Goal: Find contact information: Find contact information

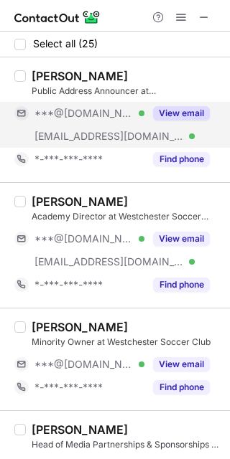
click at [83, 137] on span "[EMAIL_ADDRESS][DOMAIN_NAME]" at bounding box center [108, 136] width 149 height 13
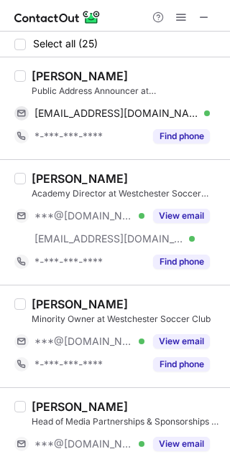
click at [57, 75] on div "[PERSON_NAME]" at bounding box center [80, 76] width 96 height 14
click at [54, 73] on div "[PERSON_NAME]" at bounding box center [80, 76] width 96 height 14
drag, startPoint x: 51, startPoint y: 72, endPoint x: 45, endPoint y: 67, distance: 7.6
click at [47, 70] on div "[PERSON_NAME]" at bounding box center [80, 76] width 96 height 14
click at [45, 69] on div "[PERSON_NAME]" at bounding box center [80, 76] width 96 height 14
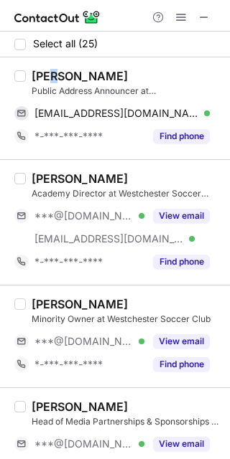
click at [57, 78] on div "[PERSON_NAME]" at bounding box center [80, 76] width 96 height 14
click at [42, 73] on div "[PERSON_NAME]" at bounding box center [80, 76] width 96 height 14
drag, startPoint x: 43, startPoint y: 72, endPoint x: 52, endPoint y: 79, distance: 11.2
click at [52, 79] on div "[PERSON_NAME]" at bounding box center [80, 76] width 96 height 14
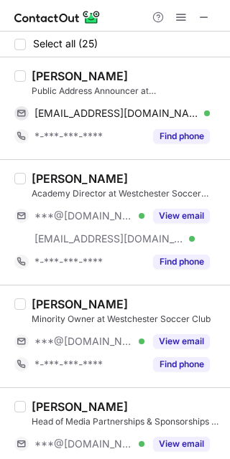
click at [53, 77] on div "[PERSON_NAME]" at bounding box center [80, 76] width 96 height 14
click at [56, 76] on div "[PERSON_NAME]" at bounding box center [80, 76] width 96 height 14
click at [51, 76] on div "[PERSON_NAME]" at bounding box center [80, 76] width 96 height 14
click at [48, 73] on div "[PERSON_NAME]" at bounding box center [80, 76] width 96 height 14
click at [48, 75] on div "[PERSON_NAME]" at bounding box center [80, 76] width 96 height 14
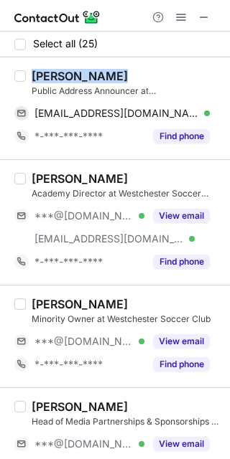
click at [50, 75] on div "[PERSON_NAME]" at bounding box center [80, 76] width 96 height 14
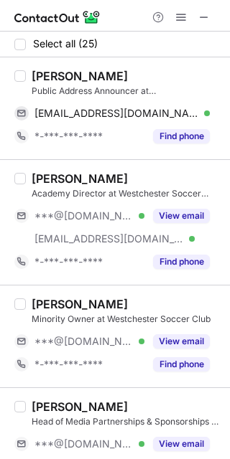
click at [47, 85] on div "Public Address Announcer at [GEOGRAPHIC_DATA]" at bounding box center [126, 91] width 189 height 13
click at [49, 87] on div "Public Address Announcer at [GEOGRAPHIC_DATA]" at bounding box center [126, 91] width 189 height 13
click at [45, 75] on div "[PERSON_NAME]" at bounding box center [80, 76] width 96 height 14
click at [39, 71] on div "[PERSON_NAME]" at bounding box center [80, 76] width 96 height 14
click at [50, 75] on div "[PERSON_NAME]" at bounding box center [80, 76] width 96 height 14
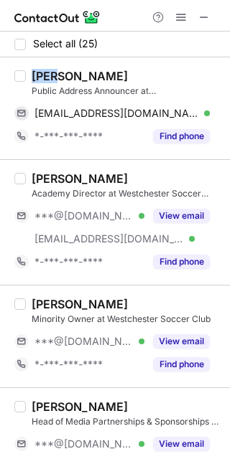
click at [50, 73] on div "[PERSON_NAME]" at bounding box center [80, 76] width 96 height 14
click at [56, 74] on div "[PERSON_NAME]" at bounding box center [80, 76] width 96 height 14
click at [46, 78] on div "[PERSON_NAME]" at bounding box center [80, 76] width 96 height 14
click at [42, 72] on div "[PERSON_NAME]" at bounding box center [80, 76] width 96 height 14
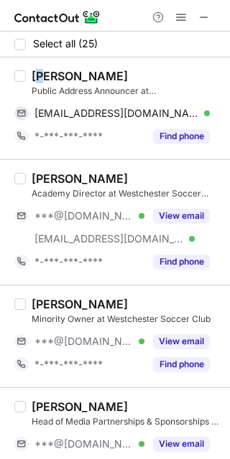
click at [43, 74] on div "[PERSON_NAME]" at bounding box center [80, 76] width 96 height 14
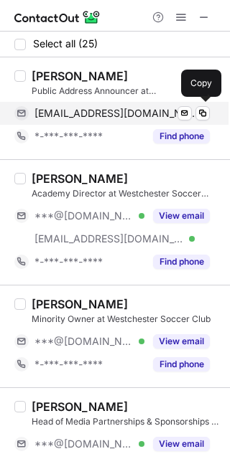
click at [120, 104] on div "[EMAIL_ADDRESS][DOMAIN_NAME] Verified Send email Copy" at bounding box center [111, 113] width 195 height 23
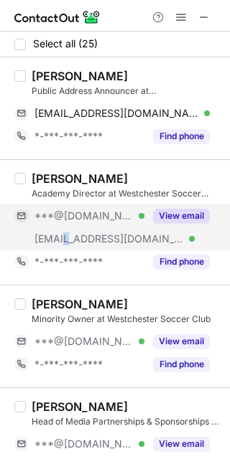
click at [72, 243] on span "[EMAIL_ADDRESS][DOMAIN_NAME]" at bounding box center [108, 238] width 149 height 13
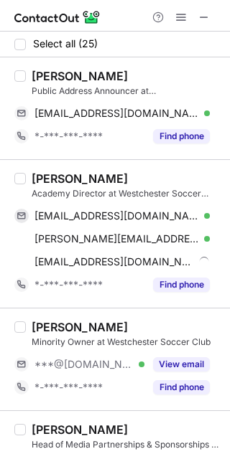
click at [54, 180] on div "[PERSON_NAME]" at bounding box center [80, 179] width 96 height 14
click at [52, 177] on div "[PERSON_NAME]" at bounding box center [80, 179] width 96 height 14
click at [55, 183] on div "[PERSON_NAME]" at bounding box center [80, 179] width 96 height 14
click at [57, 181] on div "[PERSON_NAME]" at bounding box center [80, 179] width 96 height 14
copy div "[PERSON_NAME]"
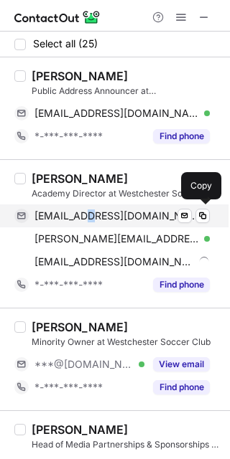
drag, startPoint x: 88, startPoint y: 206, endPoint x: 100, endPoint y: 210, distance: 12.0
click at [95, 205] on div "[EMAIL_ADDRESS][DOMAIN_NAME] Verified Send email Copy" at bounding box center [111, 216] width 195 height 23
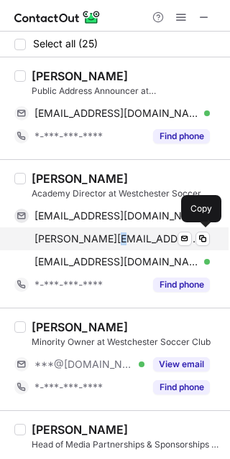
drag, startPoint x: 109, startPoint y: 239, endPoint x: 128, endPoint y: 244, distance: 20.0
click at [116, 238] on span "[PERSON_NAME][EMAIL_ADDRESS][DOMAIN_NAME]" at bounding box center [116, 238] width 164 height 13
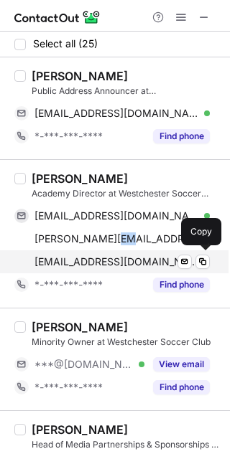
drag, startPoint x: 141, startPoint y: 255, endPoint x: 147, endPoint y: 263, distance: 9.8
click at [141, 255] on span "[EMAIL_ADDRESS][DOMAIN_NAME]" at bounding box center [116, 261] width 164 height 13
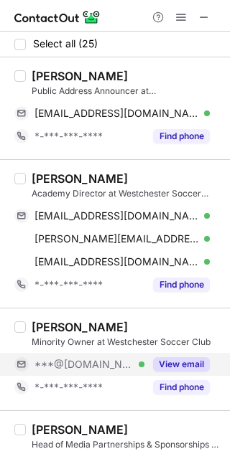
click at [59, 371] on div "***@[DOMAIN_NAME] Verified" at bounding box center [79, 364] width 130 height 23
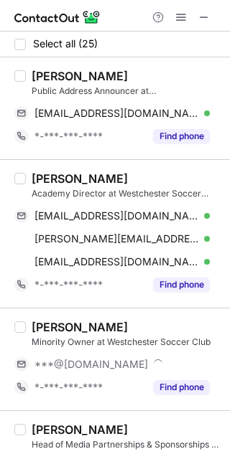
click at [75, 327] on div "[PERSON_NAME]" at bounding box center [80, 327] width 96 height 14
copy div "[PERSON_NAME]"
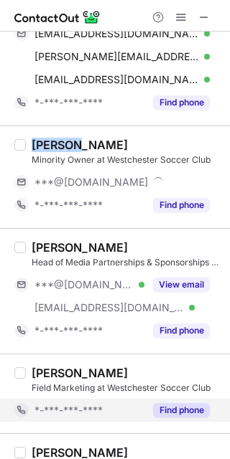
scroll to position [179, 0]
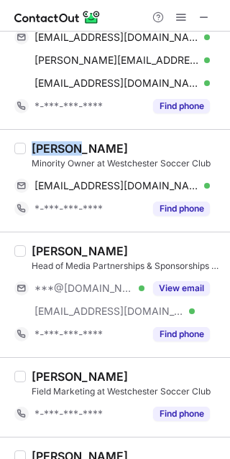
click at [51, 145] on div "[PERSON_NAME]" at bounding box center [80, 148] width 96 height 14
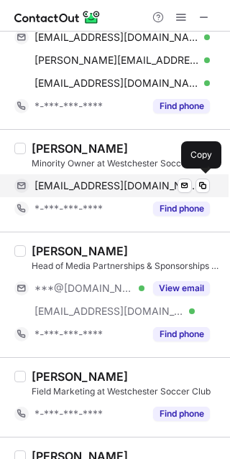
click at [95, 174] on div "[PERSON_NAME][EMAIL_ADDRESS][DOMAIN_NAME] Verified Send email Copy" at bounding box center [111, 185] width 195 height 23
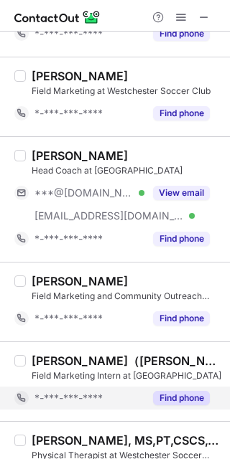
scroll to position [538, 0]
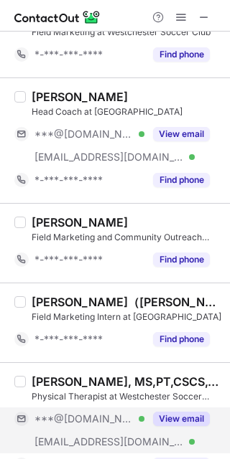
click at [93, 423] on span "***@[DOMAIN_NAME]" at bounding box center [83, 419] width 99 height 13
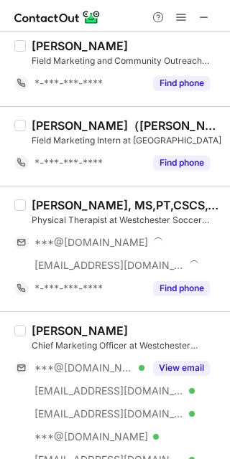
scroll to position [717, 0]
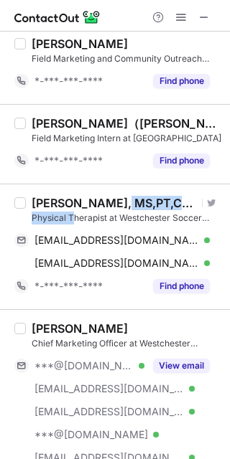
drag, startPoint x: 112, startPoint y: 199, endPoint x: 75, endPoint y: 212, distance: 39.5
click at [72, 221] on div "[PERSON_NAME], MS,PT,CSCS,CEES,CKTP,TPI CGFI Visit Twitter profile Physical The…" at bounding box center [126, 210] width 189 height 29
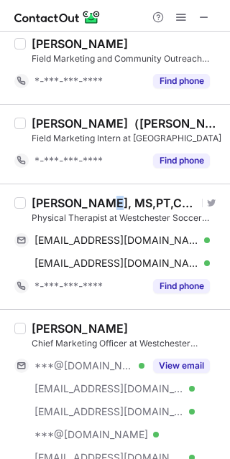
click at [100, 199] on div "[PERSON_NAME], MS,PT,CSCS,CEES,CKTP,TPI CGFI" at bounding box center [115, 203] width 166 height 14
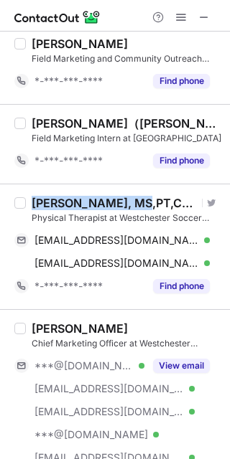
drag, startPoint x: 122, startPoint y: 201, endPoint x: 14, endPoint y: 215, distance: 108.6
click at [14, 215] on div "[PERSON_NAME], [GEOGRAPHIC_DATA],PT,CSCS,CEES,CKTP,TPI CGFI Visit Twitter profi…" at bounding box center [115, 247] width 230 height 126
copy div "[PERSON_NAME],"
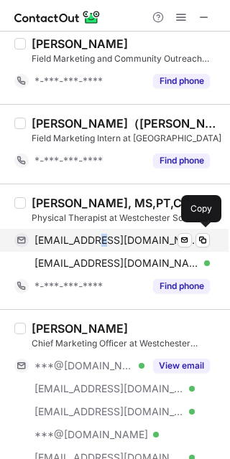
click at [95, 238] on span "[EMAIL_ADDRESS][DOMAIN_NAME]" at bounding box center [116, 240] width 164 height 13
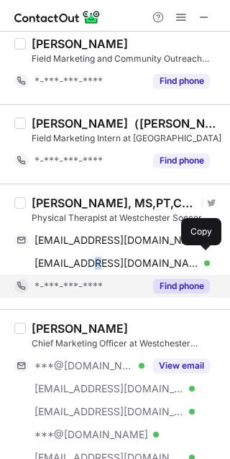
drag, startPoint x: 86, startPoint y: 259, endPoint x: 97, endPoint y: 273, distance: 17.4
click at [90, 268] on div "[EMAIL_ADDRESS][DOMAIN_NAME] Verified Send email Copy" at bounding box center [111, 263] width 195 height 23
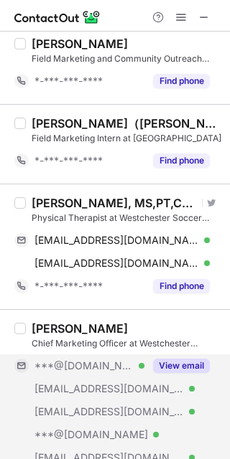
click at [65, 384] on span "[EMAIL_ADDRESS][DOMAIN_NAME]" at bounding box center [108, 388] width 149 height 13
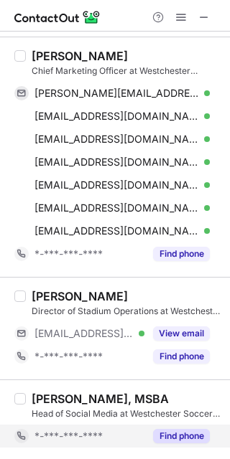
scroll to position [987, 0]
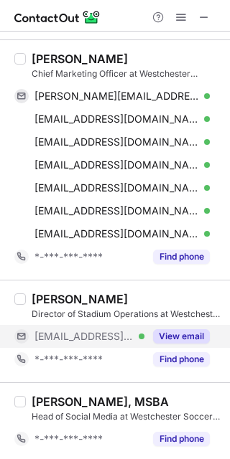
click at [103, 339] on span "[EMAIL_ADDRESS][DOMAIN_NAME]" at bounding box center [83, 336] width 99 height 13
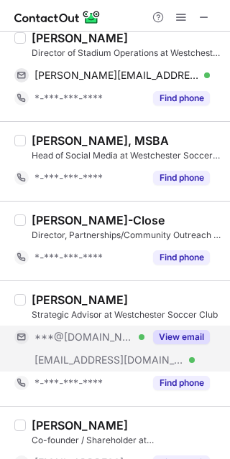
scroll to position [1255, 0]
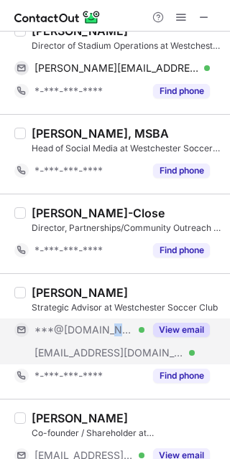
click at [103, 335] on div "***@[DOMAIN_NAME] Verified" at bounding box center [79, 330] width 130 height 23
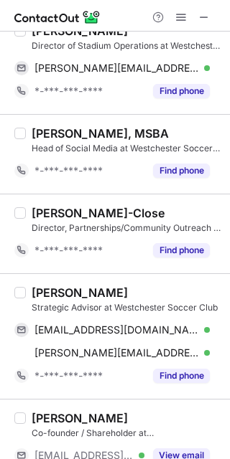
click at [43, 281] on div "[PERSON_NAME] Strategic Advisor at Westchester Soccer Club [EMAIL_ADDRESS][DOMA…" at bounding box center [115, 336] width 230 height 126
drag, startPoint x: 39, startPoint y: 281, endPoint x: 47, endPoint y: 283, distance: 7.5
click at [44, 281] on div "[PERSON_NAME] Strategic Advisor at Westchester Soccer Club [EMAIL_ADDRESS][DOMA…" at bounding box center [115, 336] width 230 height 126
click at [49, 288] on div "[PERSON_NAME]" at bounding box center [80, 293] width 96 height 14
click at [47, 288] on div "[PERSON_NAME]" at bounding box center [80, 293] width 96 height 14
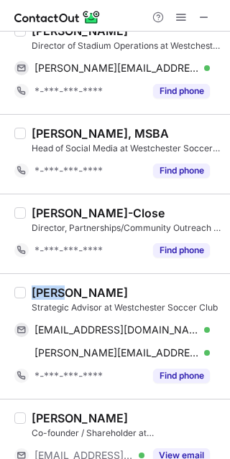
copy div "[PERSON_NAME]"
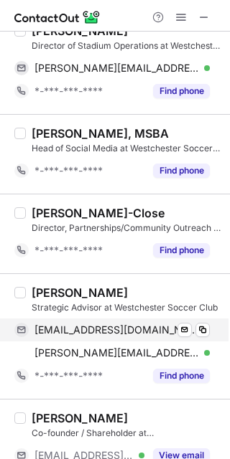
click at [148, 327] on span "[EMAIL_ADDRESS][DOMAIN_NAME]" at bounding box center [116, 330] width 164 height 13
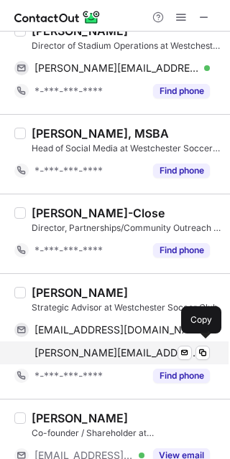
click at [145, 347] on span "[PERSON_NAME][EMAIL_ADDRESS][DOMAIN_NAME]" at bounding box center [116, 353] width 164 height 13
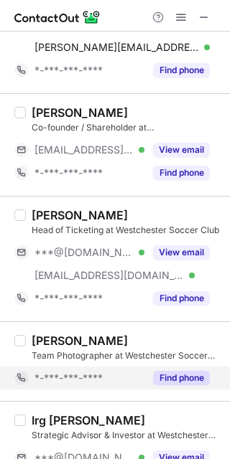
scroll to position [1615, 0]
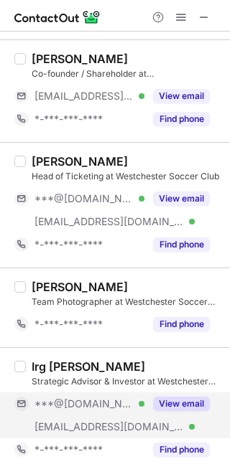
click at [81, 405] on span "***@[DOMAIN_NAME]" at bounding box center [83, 404] width 99 height 13
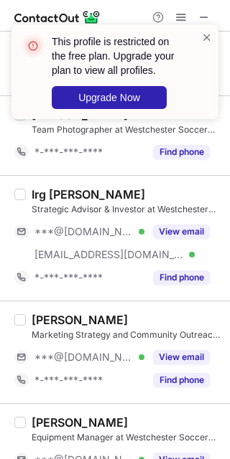
scroll to position [1794, 0]
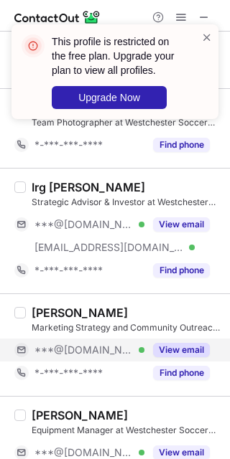
click at [97, 354] on div "***@[DOMAIN_NAME] Verified" at bounding box center [79, 350] width 130 height 23
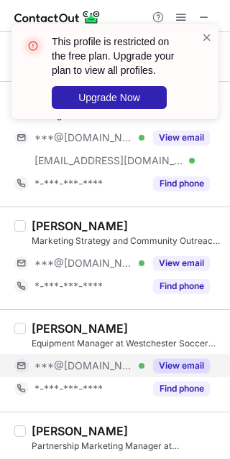
scroll to position [1884, 0]
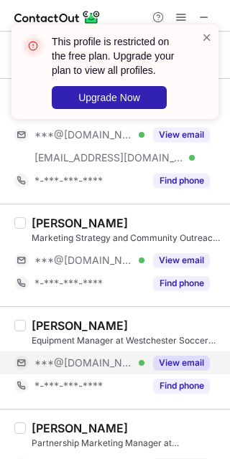
click at [94, 357] on span "***@[DOMAIN_NAME]" at bounding box center [83, 363] width 99 height 13
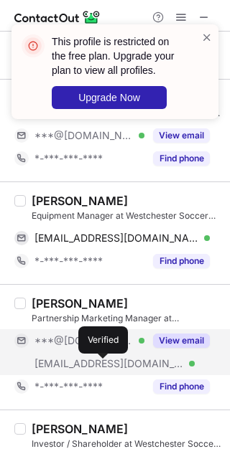
scroll to position [2063, 0]
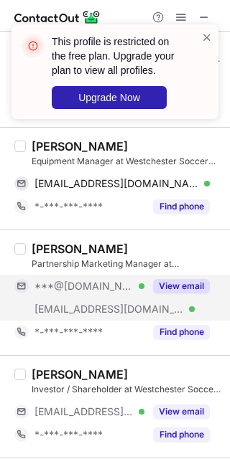
click at [85, 307] on span "[EMAIL_ADDRESS][DOMAIN_NAME]" at bounding box center [108, 309] width 149 height 13
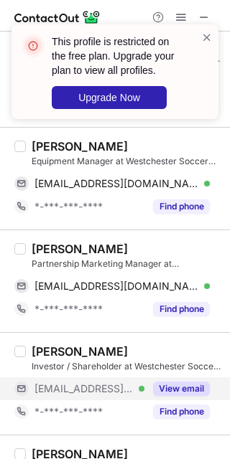
click at [102, 385] on span "[EMAIL_ADDRESS][DOMAIN_NAME]" at bounding box center [83, 388] width 99 height 13
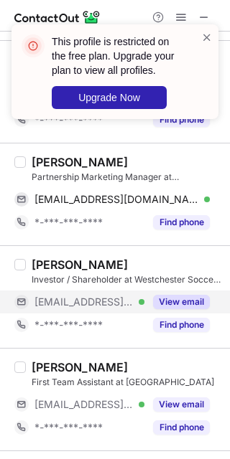
scroll to position [2153, 0]
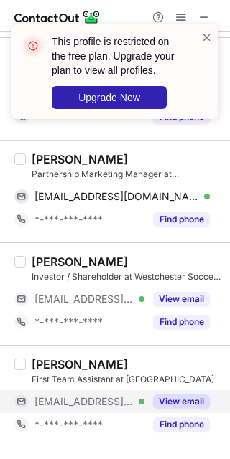
click at [98, 399] on span "[EMAIL_ADDRESS][DOMAIN_NAME]" at bounding box center [83, 401] width 99 height 13
click at [80, 395] on span "[EMAIL_ADDRESS][DOMAIN_NAME]" at bounding box center [83, 401] width 99 height 13
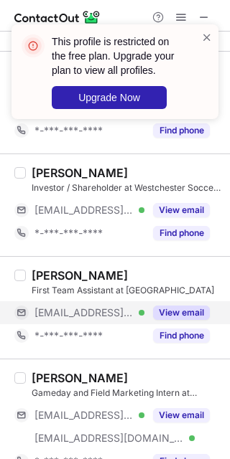
scroll to position [2242, 0]
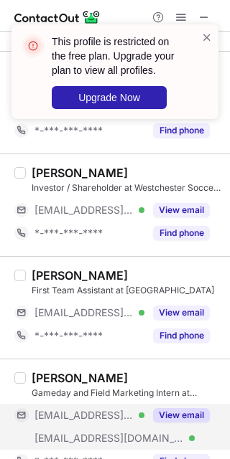
click at [76, 427] on div "[EMAIL_ADDRESS][DOMAIN_NAME] Verified" at bounding box center [79, 438] width 130 height 23
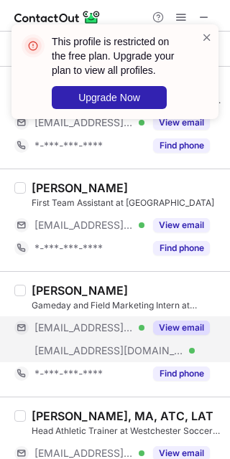
scroll to position [2331, 0]
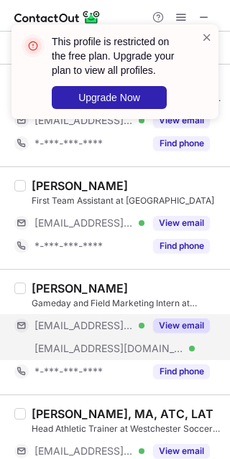
click at [84, 337] on div "[EMAIL_ADDRESS][DOMAIN_NAME] Verified" at bounding box center [79, 348] width 130 height 23
click at [72, 337] on div "[EMAIL_ADDRESS][DOMAIN_NAME] Verified" at bounding box center [79, 348] width 130 height 23
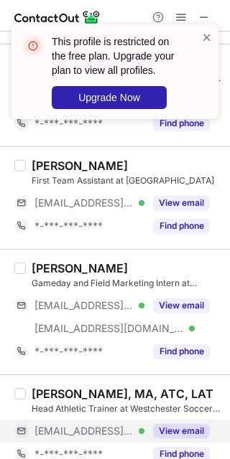
scroll to position [2365, 0]
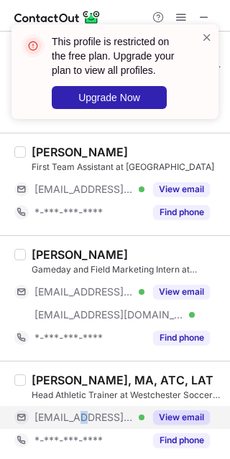
click at [82, 406] on div "[EMAIL_ADDRESS][DOMAIN_NAME] Verified" at bounding box center [79, 417] width 130 height 23
click at [123, 411] on span "[EMAIL_ADDRESS][DOMAIN_NAME]" at bounding box center [83, 417] width 99 height 13
click at [75, 411] on span "[EMAIL_ADDRESS][DOMAIN_NAME]" at bounding box center [83, 417] width 99 height 13
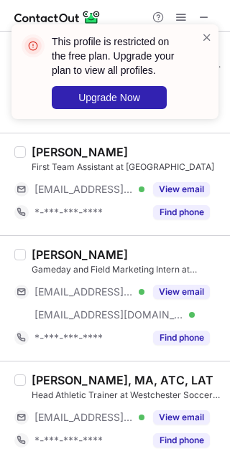
click at [224, 44] on div "This profile is restricted on the free plan. Upgrade your plan to view all prof…" at bounding box center [115, 77] width 230 height 135
click at [202, 39] on span at bounding box center [206, 37] width 11 height 14
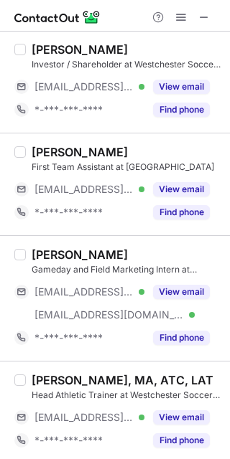
click at [207, 16] on span at bounding box center [203, 16] width 11 height 11
